Goal: Transaction & Acquisition: Purchase product/service

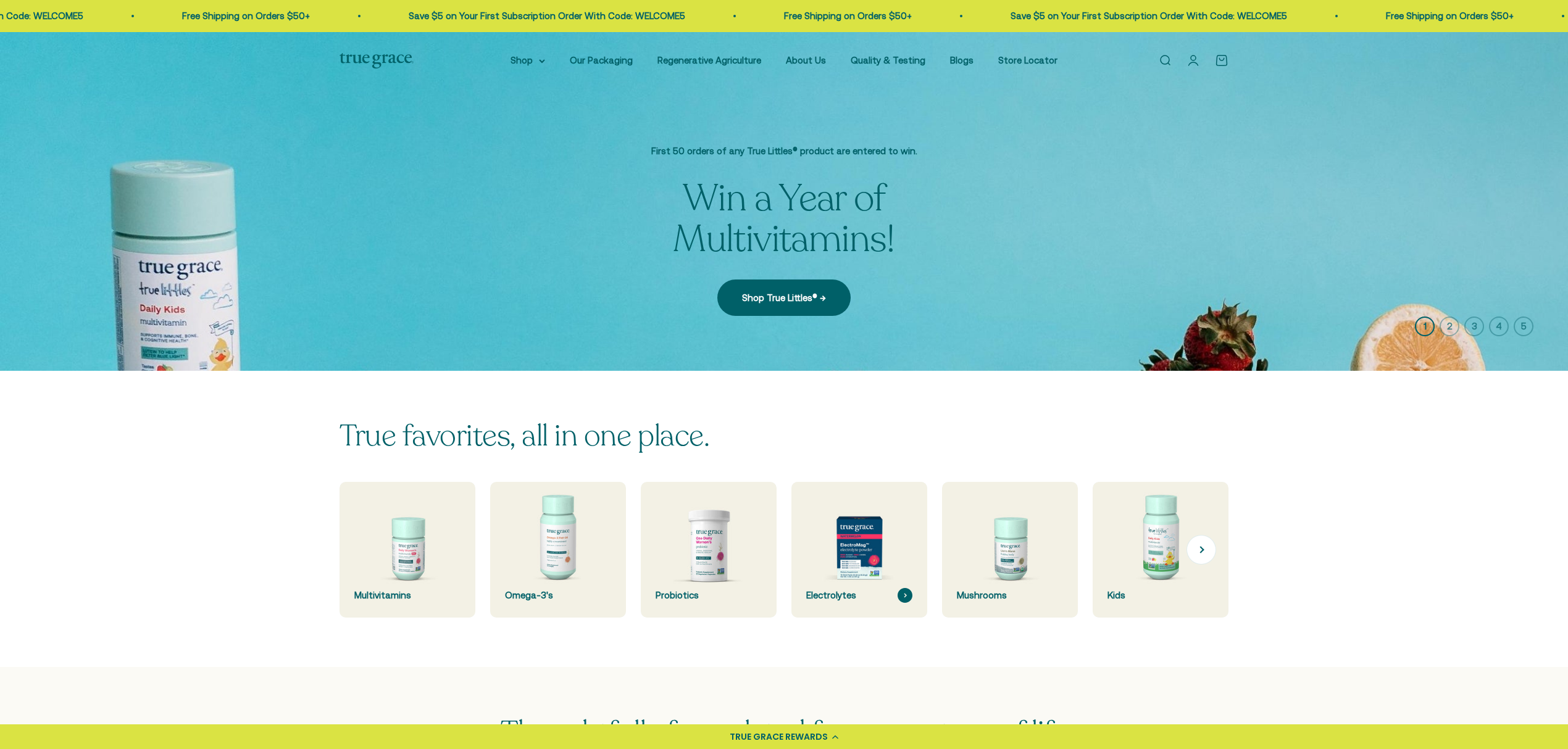
click at [858, 575] on img at bounding box center [859, 549] width 144 height 144
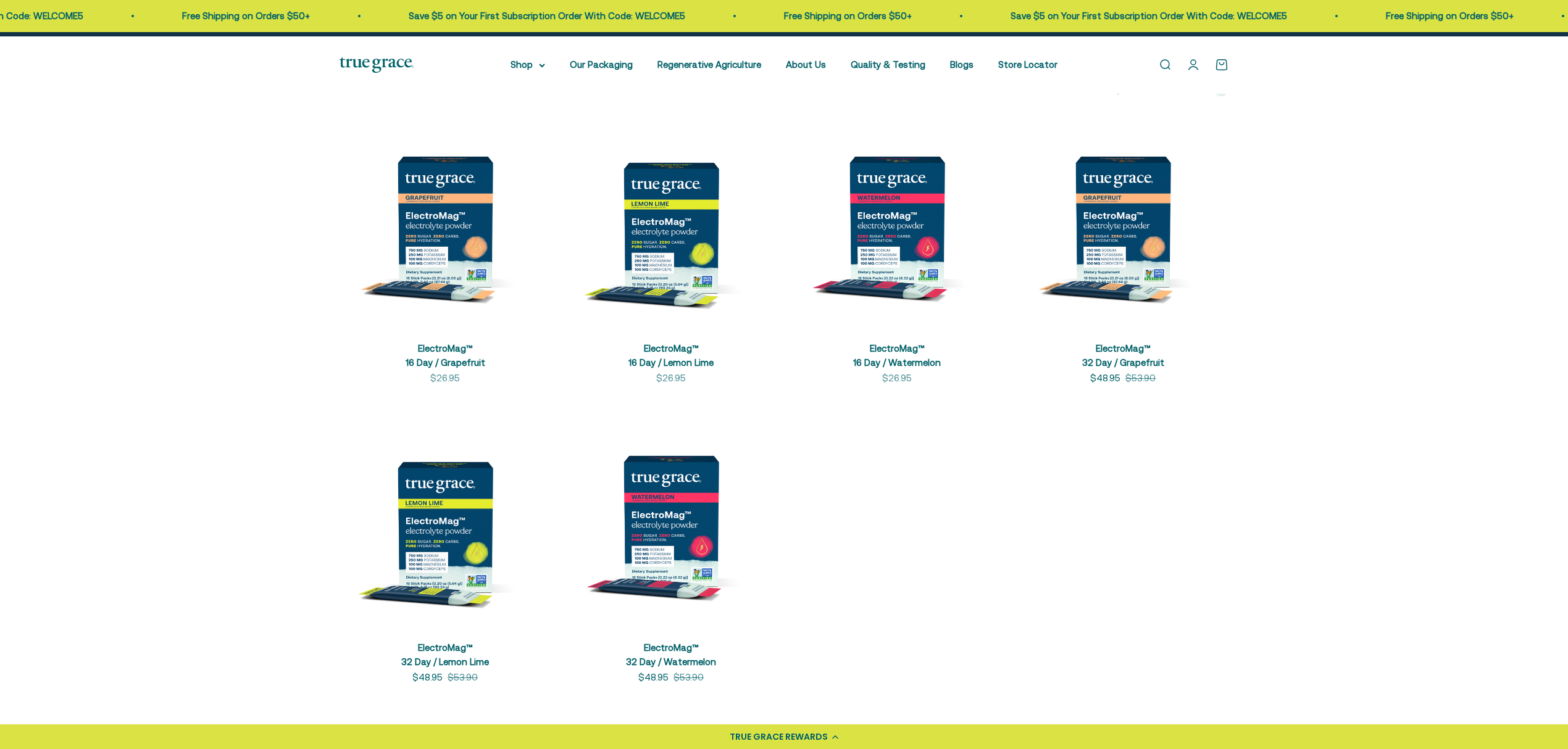
scroll to position [247, 0]
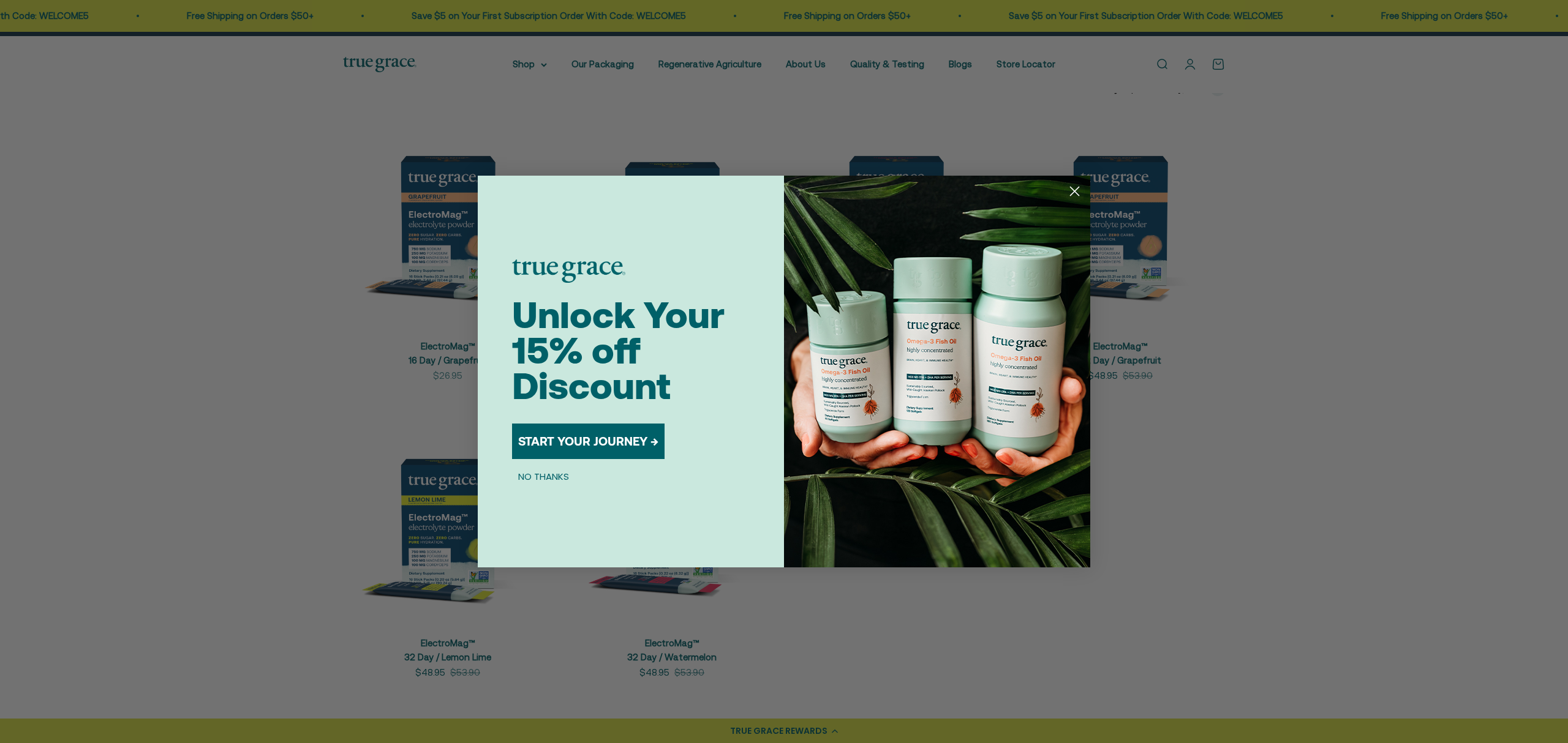
drag, startPoint x: 1070, startPoint y: 196, endPoint x: 1086, endPoint y: 207, distance: 19.4
click at [1070, 196] on icon "Close dialog" at bounding box center [1074, 191] width 21 height 21
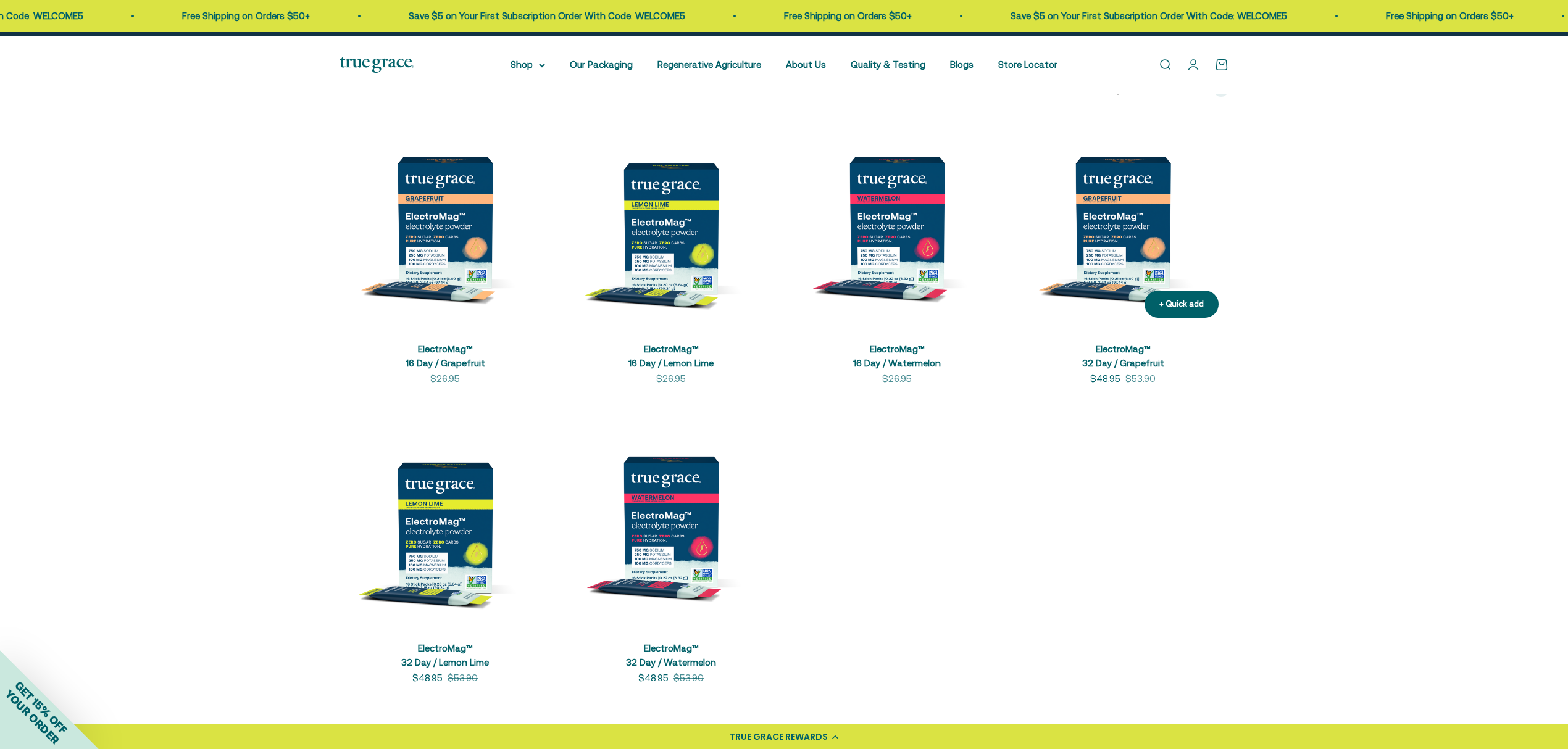
click at [1092, 303] on img at bounding box center [1123, 222] width 211 height 211
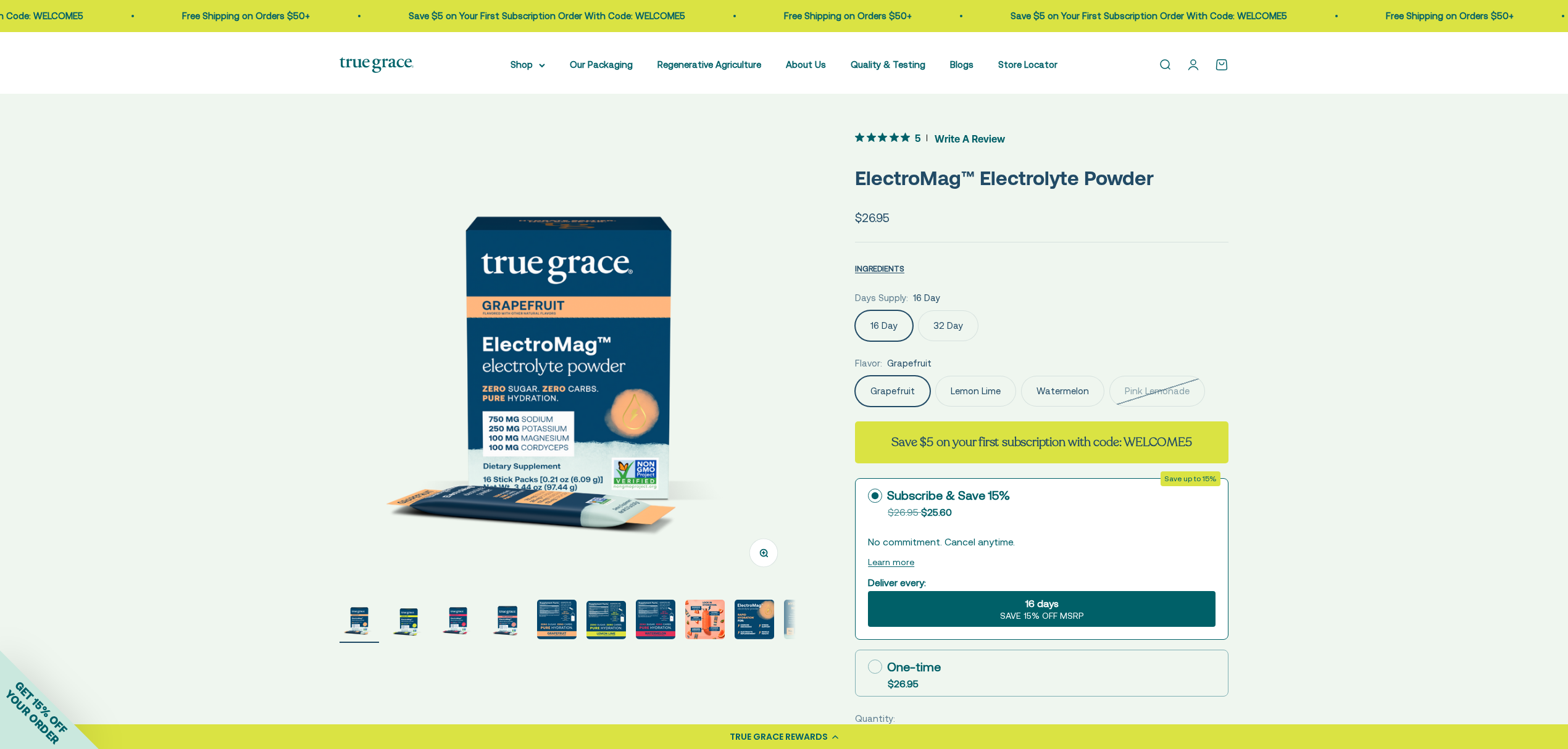
click at [1220, 406] on div "Grapefruit Lemon Lime Watermelon Pink Lemonade" at bounding box center [1041, 391] width 374 height 31
